Goal: Information Seeking & Learning: Compare options

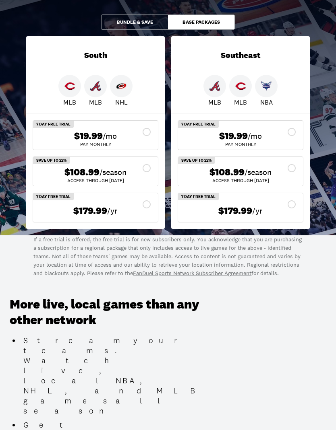
scroll to position [146, 0]
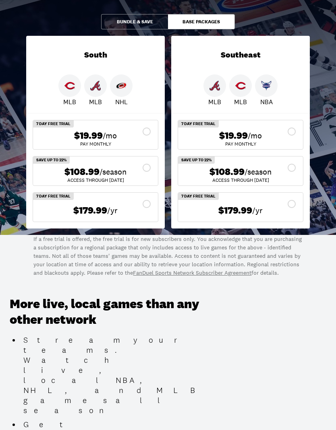
click at [219, 22] on button "Base Packages" at bounding box center [201, 21] width 67 height 15
click at [147, 23] on button "Bundle & Save" at bounding box center [134, 21] width 67 height 15
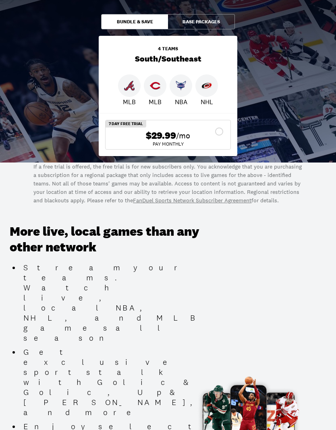
click at [207, 23] on button "Base Packages" at bounding box center [201, 21] width 67 height 15
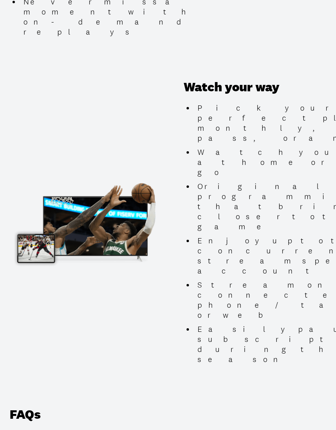
scroll to position [793, 0]
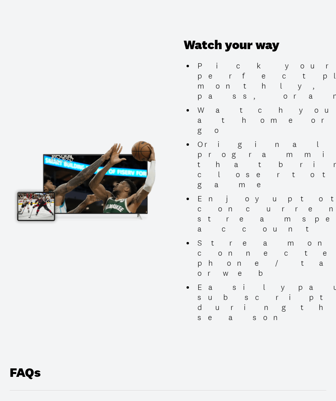
scroll to position [830, 0]
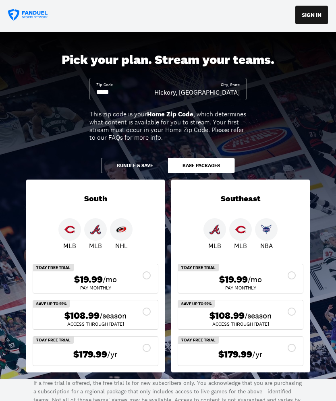
scroll to position [0, 0]
